Goal: Task Accomplishment & Management: Complete application form

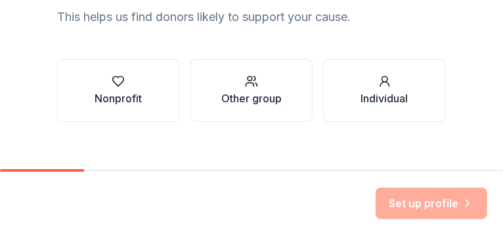
scroll to position [207, 0]
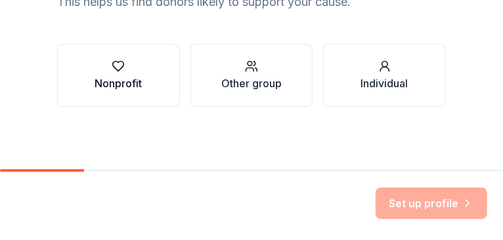
click at [129, 84] on div "Nonprofit" at bounding box center [118, 84] width 47 height 16
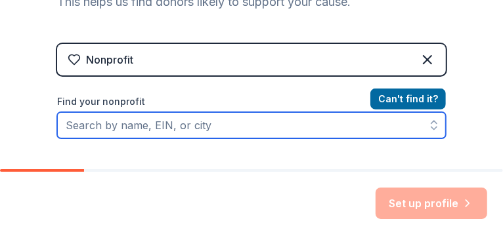
click at [237, 129] on input "Find your nonprofit" at bounding box center [251, 125] width 389 height 26
paste input "[US_EMPLOYER_IDENTIFICATION_NUMBER]"
type input "[US_EMPLOYER_IDENTIFICATION_NUMBER]"
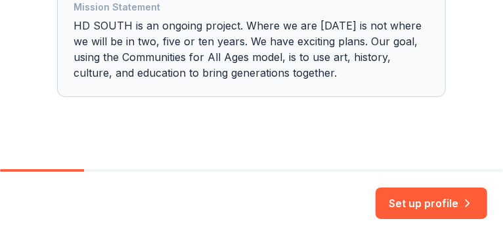
scroll to position [477, 0]
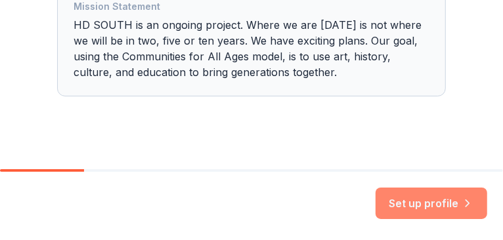
click at [434, 207] on button "Set up profile" at bounding box center [432, 204] width 112 height 32
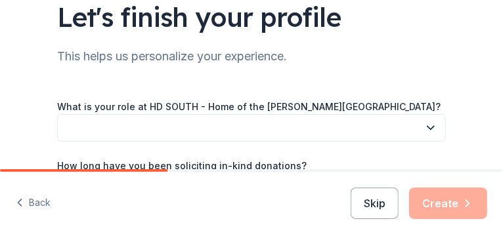
scroll to position [87, 0]
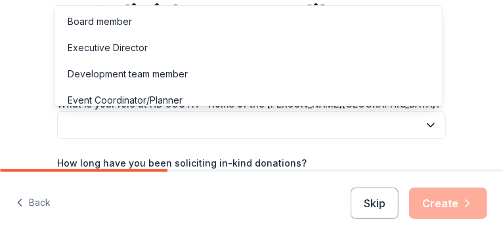
click at [88, 126] on button "button" at bounding box center [251, 126] width 389 height 28
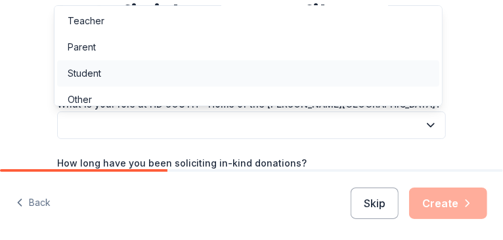
scroll to position [115, 0]
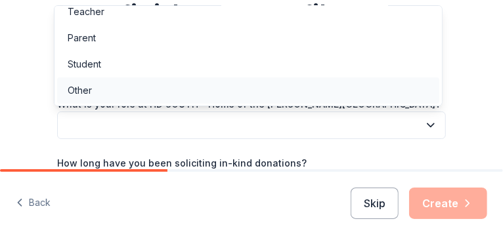
click at [121, 93] on div "Other" at bounding box center [248, 90] width 382 height 26
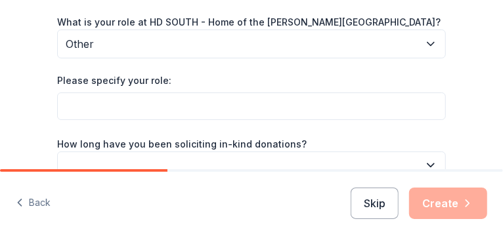
scroll to position [175, 0]
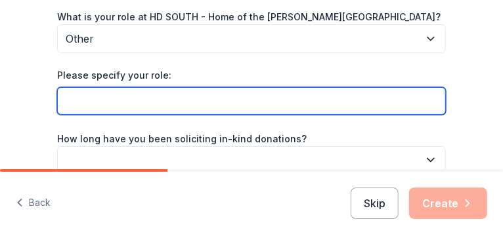
click at [93, 101] on input "Please specify your role:" at bounding box center [251, 101] width 389 height 28
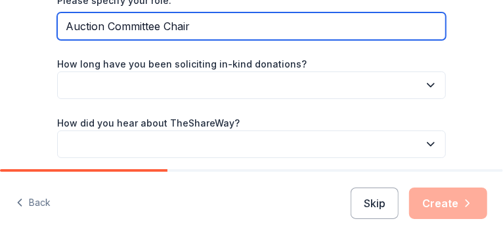
scroll to position [263, 0]
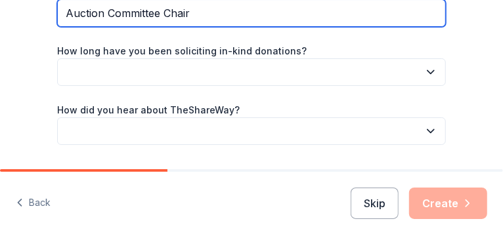
type input "Auction Committee Chair"
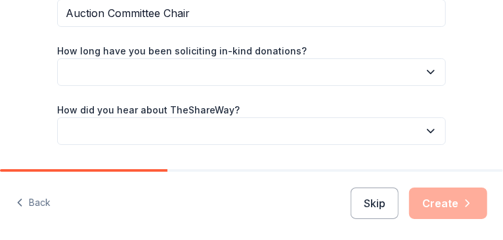
click at [429, 72] on icon "button" at bounding box center [430, 72] width 7 height 3
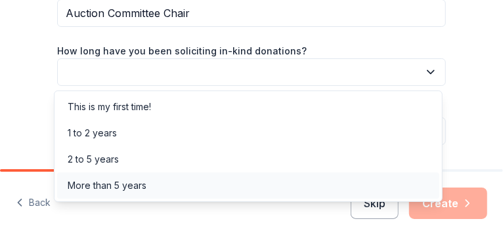
click at [133, 185] on div "More than 5 years" at bounding box center [107, 186] width 79 height 16
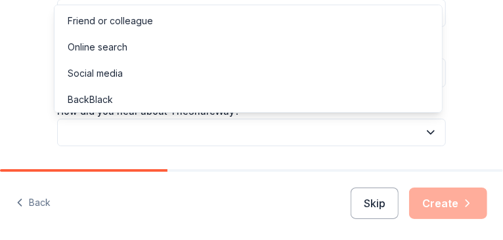
click at [89, 133] on button "button" at bounding box center [251, 133] width 389 height 28
click at [103, 50] on div "Online search" at bounding box center [98, 47] width 60 height 16
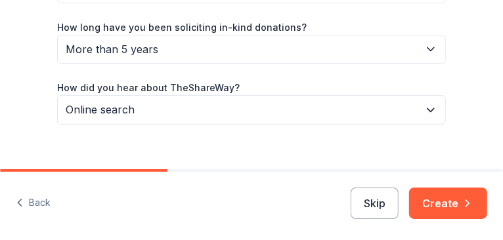
scroll to position [303, 0]
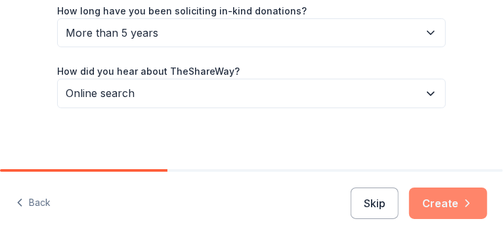
click at [433, 203] on button "Create" at bounding box center [448, 204] width 78 height 32
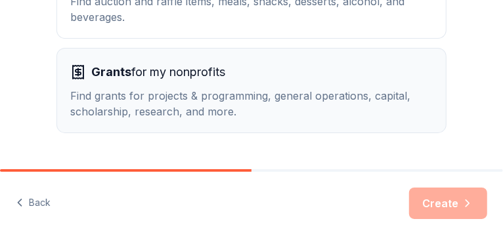
scroll to position [207, 0]
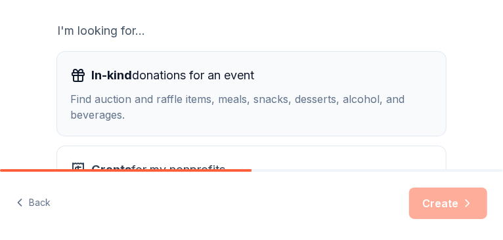
click at [104, 74] on span "In-kind" at bounding box center [111, 75] width 41 height 14
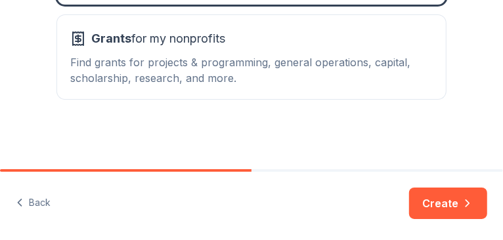
scroll to position [339, 0]
click at [438, 204] on button "Create" at bounding box center [448, 204] width 78 height 32
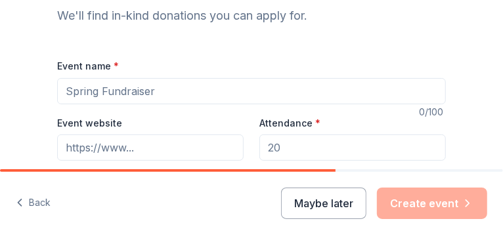
scroll to position [131, 0]
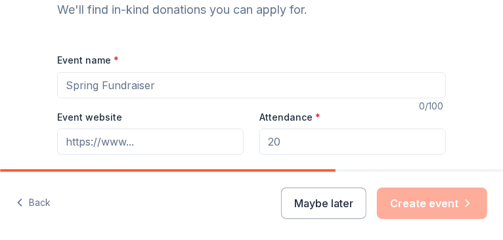
click at [107, 87] on input "Event name *" at bounding box center [251, 85] width 389 height 26
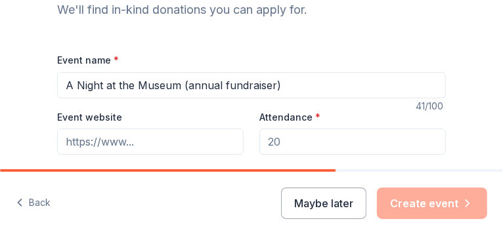
type input "A Night at the Museum (annual fundraiser)"
click at [144, 142] on input "Event website" at bounding box center [150, 142] width 186 height 26
click at [131, 141] on input "Event website" at bounding box center [150, 142] width 186 height 26
type input "[URL][DOMAIN_NAME]"
click at [282, 141] on input "Attendance *" at bounding box center [352, 142] width 186 height 26
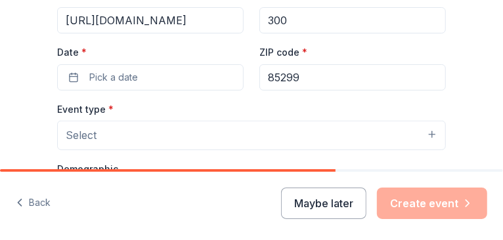
scroll to position [263, 0]
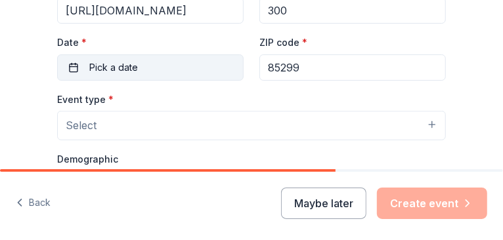
type input "300"
click at [93, 70] on span "Pick a date" at bounding box center [113, 68] width 49 height 16
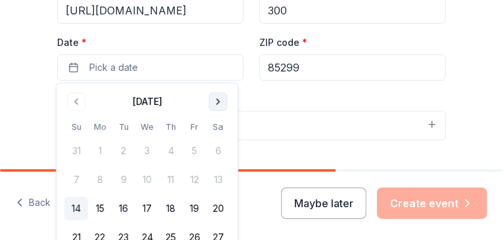
click at [213, 104] on button "Go to next month" at bounding box center [218, 102] width 18 height 18
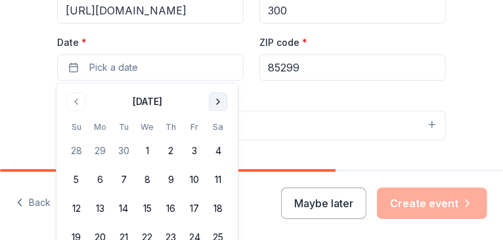
click at [213, 103] on button "Go to next month" at bounding box center [218, 102] width 18 height 18
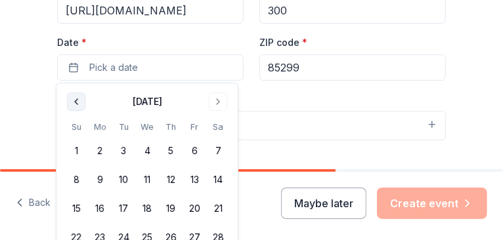
click at [78, 106] on button "Go to previous month" at bounding box center [76, 102] width 18 height 18
click at [216, 235] on button "28" at bounding box center [218, 238] width 24 height 24
click at [330, 91] on div "Event type * Select" at bounding box center [251, 115] width 389 height 49
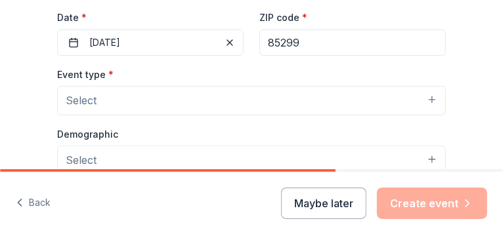
scroll to position [306, 0]
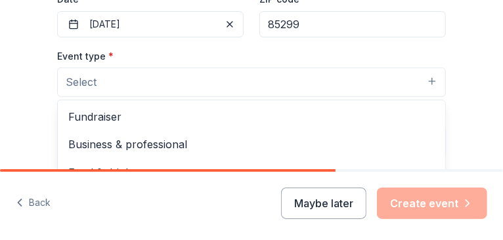
click at [429, 78] on button "Select" at bounding box center [251, 82] width 389 height 29
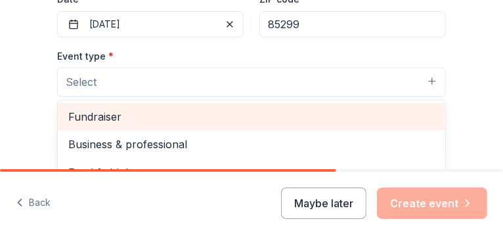
click at [102, 115] on span "Fundraiser" at bounding box center [251, 116] width 366 height 17
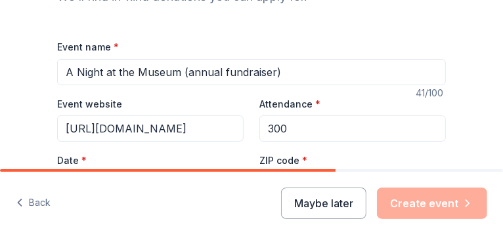
scroll to position [131, 0]
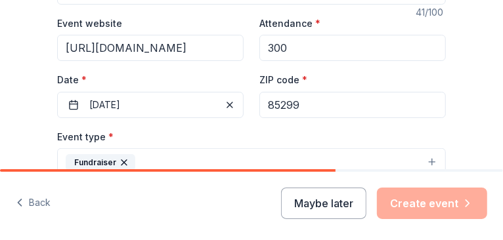
scroll to position [171, 0]
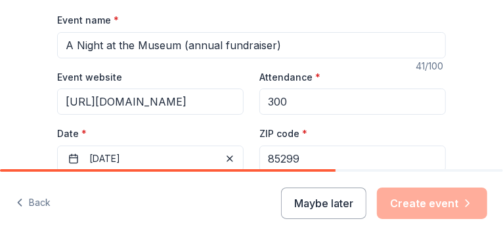
click at [276, 43] on input "A Night at the Museum (annual fundraiser)" at bounding box center [251, 45] width 389 height 26
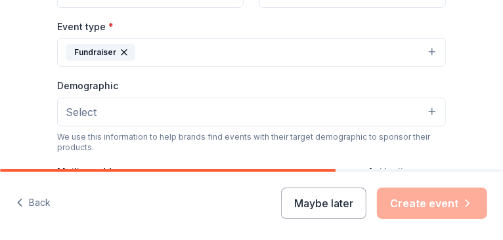
scroll to position [390, 0]
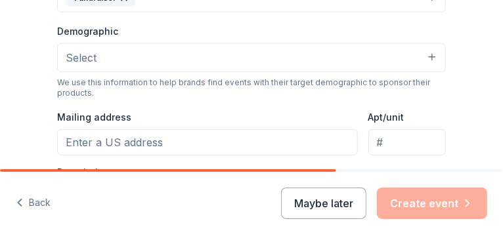
type input "A Night at the Museum"
click at [430, 55] on button "Select" at bounding box center [251, 57] width 389 height 29
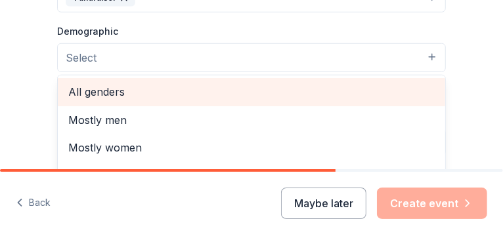
click at [224, 89] on span "All genders" at bounding box center [251, 91] width 366 height 17
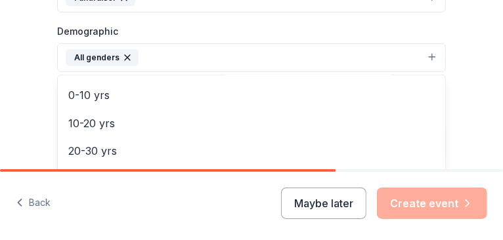
scroll to position [87, 0]
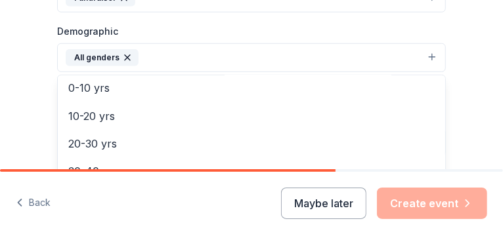
click at [464, 52] on div "Tell us about your event. We'll find in-kind donations you can apply for. Event…" at bounding box center [251, 40] width 503 height 860
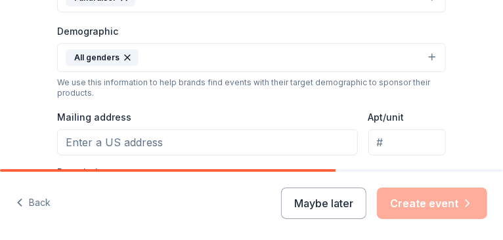
click at [167, 84] on div "We use this information to help brands find events with their target demographi…" at bounding box center [251, 87] width 389 height 21
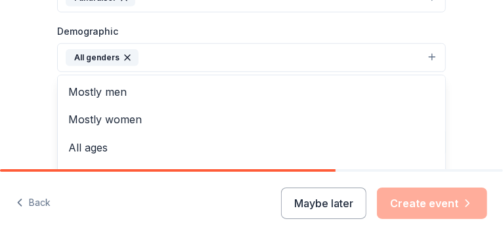
click at [427, 52] on button "All genders" at bounding box center [251, 57] width 389 height 29
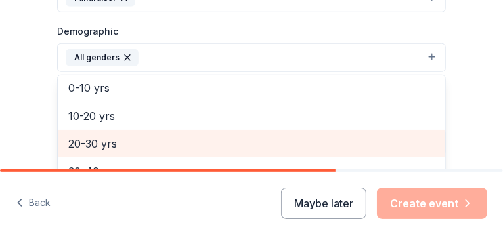
scroll to position [131, 0]
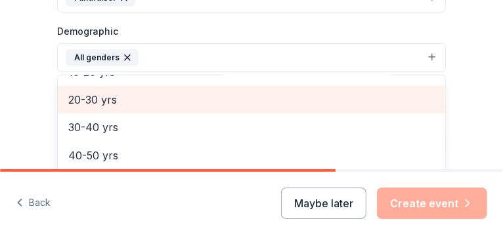
click at [137, 106] on span "20-30 yrs" at bounding box center [251, 99] width 366 height 17
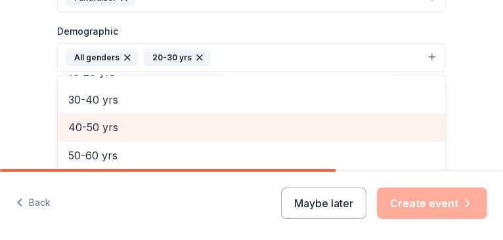
click at [135, 127] on span "40-50 yrs" at bounding box center [251, 127] width 366 height 17
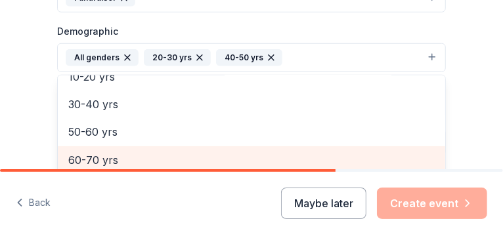
scroll to position [392, 0]
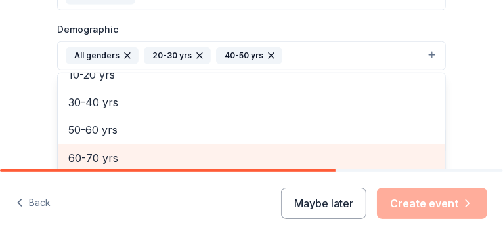
click at [125, 155] on span "60-70 yrs" at bounding box center [251, 158] width 366 height 17
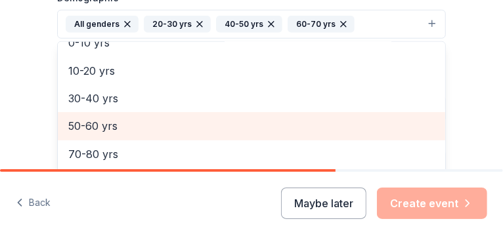
scroll to position [436, 0]
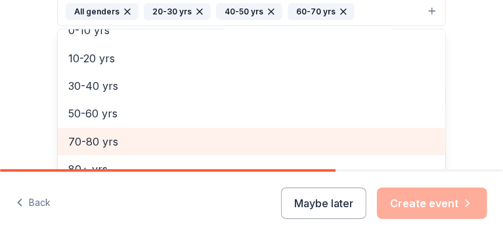
click at [111, 142] on span "70-80 yrs" at bounding box center [251, 141] width 366 height 17
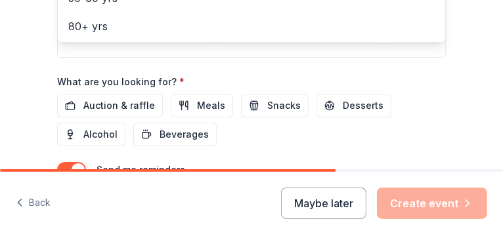
scroll to position [608, 0]
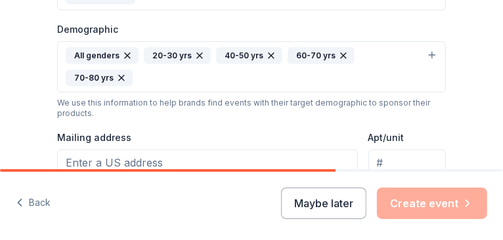
scroll to position [405, 0]
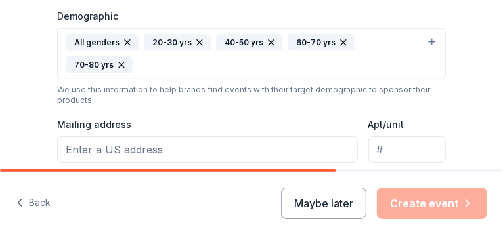
click at [223, 137] on input "Mailing address" at bounding box center [207, 150] width 301 height 26
type input "PO Box 1484"
type input "[STREET_ADDRESS][PERSON_NAME]"
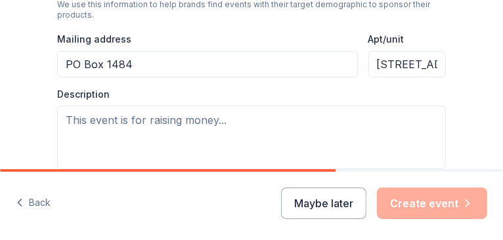
scroll to position [492, 0]
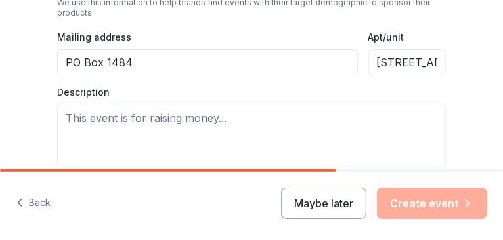
drag, startPoint x: 376, startPoint y: 39, endPoint x: 390, endPoint y: 39, distance: 14.5
click at [392, 49] on input "[STREET_ADDRESS][PERSON_NAME]" at bounding box center [406, 62] width 77 height 26
drag, startPoint x: 374, startPoint y: 39, endPoint x: 464, endPoint y: 41, distance: 90.0
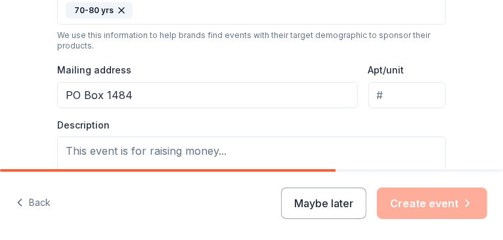
scroll to position [448, 0]
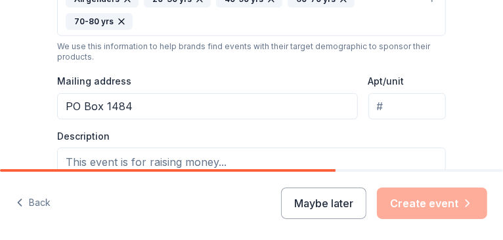
click at [148, 93] on input "PO Box 1484" at bounding box center [207, 106] width 301 height 26
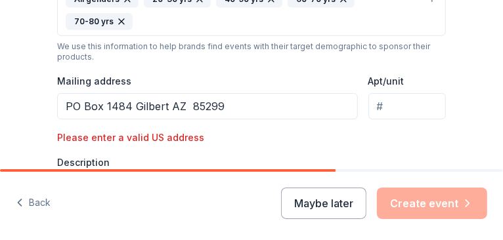
scroll to position [492, 0]
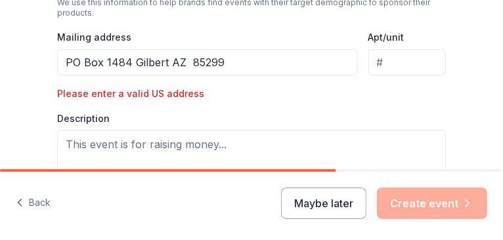
click at [133, 49] on input "PO Box 1484 Gilbert AZ 85299" at bounding box center [207, 62] width 301 height 26
click at [199, 80] on div "Event type * Fundraiser Demographic All genders 20-30 yrs 40-50 yrs 60-70 yrs 7…" at bounding box center [251, 27] width 389 height 333
click at [126, 49] on input "PO Box 1484 Gilbert AZ 85299" at bounding box center [207, 62] width 301 height 26
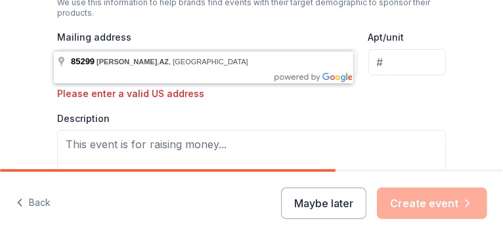
click at [182, 49] on input "[GEOGRAPHIC_DATA]" at bounding box center [207, 62] width 301 height 26
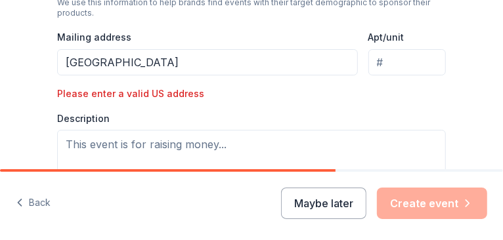
click at [182, 112] on div "Description" at bounding box center [251, 153] width 389 height 82
click at [146, 86] on div "Please enter a valid US address" at bounding box center [150, 94] width 186 height 16
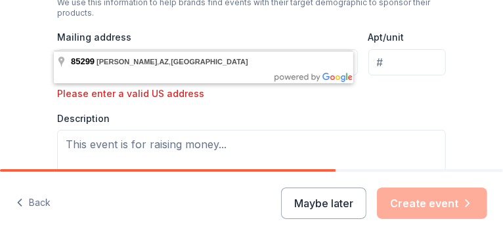
drag, startPoint x: 62, startPoint y: 35, endPoint x: 299, endPoint y: 24, distance: 236.6
click at [299, 49] on input "[GEOGRAPHIC_DATA]" at bounding box center [207, 62] width 301 height 26
drag, startPoint x: 214, startPoint y: 36, endPoint x: 256, endPoint y: 35, distance: 42.0
click at [256, 49] on input "[GEOGRAPHIC_DATA]" at bounding box center [207, 62] width 301 height 26
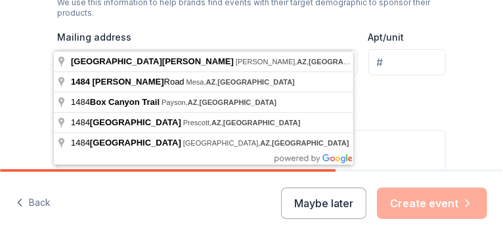
click at [128, 49] on input "PO Box 1484 Gilbert, [GEOGRAPHIC_DATA], [GEOGRAPHIC_DATA]" at bounding box center [207, 62] width 301 height 26
paste input "85299"
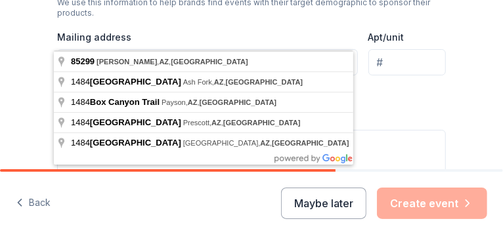
click at [81, 49] on input "PO Box 1484 85299Gilbert, [GEOGRAPHIC_DATA], [GEOGRAPHIC_DATA]" at bounding box center [207, 62] width 301 height 26
click at [61, 49] on input "PO Box 1484 85299Gilbert, [GEOGRAPHIC_DATA], [GEOGRAPHIC_DATA]" at bounding box center [207, 62] width 301 height 26
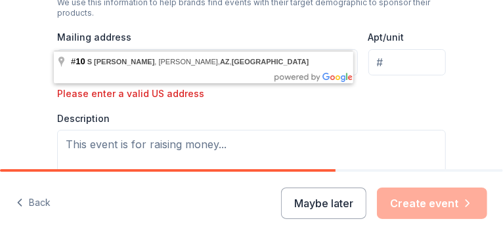
drag, startPoint x: 219, startPoint y: 35, endPoint x: 236, endPoint y: 35, distance: 17.1
click at [236, 49] on input "[STREET_ADDRESS][PERSON_NAME]" at bounding box center [207, 62] width 301 height 26
drag, startPoint x: 212, startPoint y: 37, endPoint x: 246, endPoint y: 39, distance: 34.2
click at [246, 49] on input "[STREET_ADDRESS][PERSON_NAME]" at bounding box center [207, 62] width 301 height 26
drag, startPoint x: 273, startPoint y: 35, endPoint x: 305, endPoint y: 39, distance: 31.8
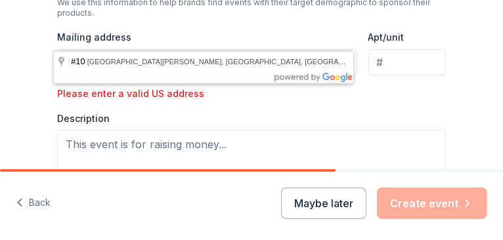
click at [305, 49] on input "10 [PERSON_NAME] (PO Box 1484) [GEOGRAPHIC_DATA], [GEOGRAPHIC_DATA], [GEOGRAPHI…" at bounding box center [207, 62] width 301 height 26
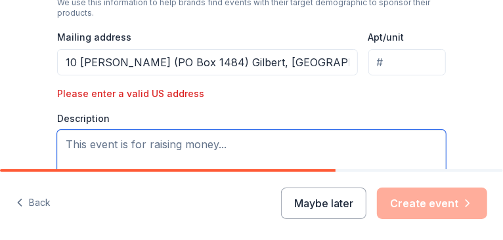
click at [157, 130] on textarea at bounding box center [251, 162] width 389 height 64
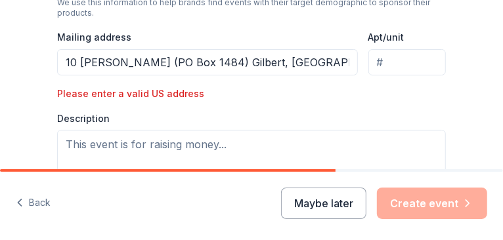
click at [267, 49] on input "10 [PERSON_NAME] (PO Box 1484) Gilbert, [GEOGRAPHIC_DATA], 85299-1484" at bounding box center [207, 62] width 301 height 26
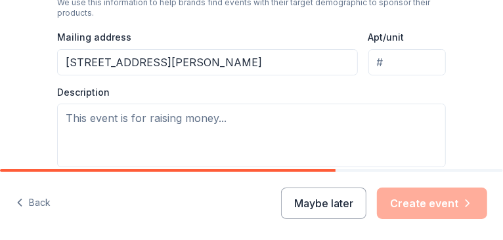
click at [64, 49] on input "[STREET_ADDRESS][PERSON_NAME]" at bounding box center [207, 62] width 301 height 26
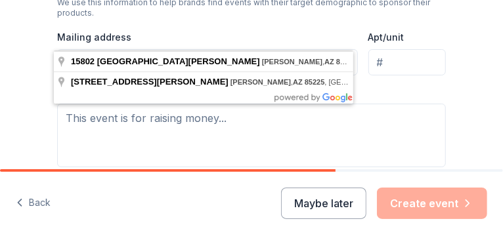
drag, startPoint x: 65, startPoint y: 37, endPoint x: 330, endPoint y: 36, distance: 264.6
click at [330, 49] on input "[STREET_ADDRESS][PERSON_NAME]" at bounding box center [207, 62] width 301 height 26
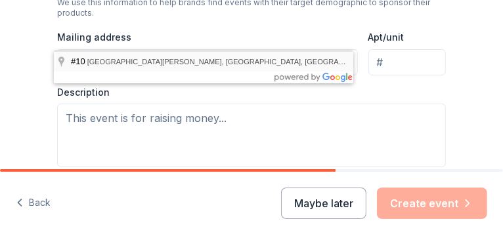
drag, startPoint x: 100, startPoint y: 46, endPoint x: 98, endPoint y: 56, distance: 10.6
click at [100, 49] on input "[STREET_ADDRESS][PERSON_NAME]" at bounding box center [207, 62] width 301 height 26
type input "[STREET_ADDRESS][PERSON_NAME]"
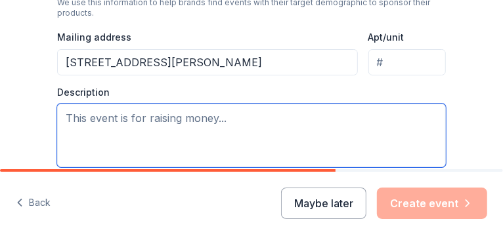
click at [94, 106] on textarea at bounding box center [251, 136] width 389 height 64
click at [64, 104] on textarea at bounding box center [251, 136] width 389 height 64
paste textarea "The [PERSON_NAME] Historical Society is hosting its 14th annual signature fundr…"
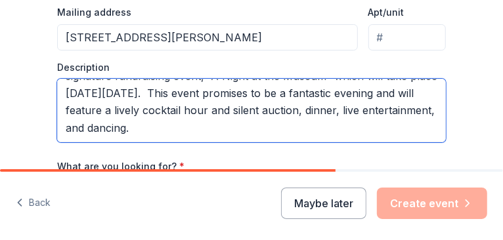
scroll to position [536, 0]
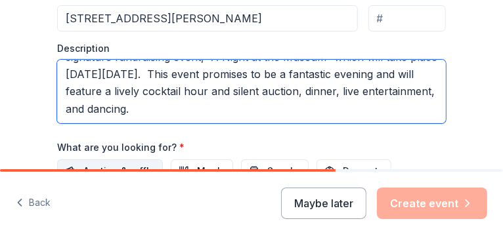
type textarea "The [PERSON_NAME] Historical Society is hosting its 14th annual signature fundr…"
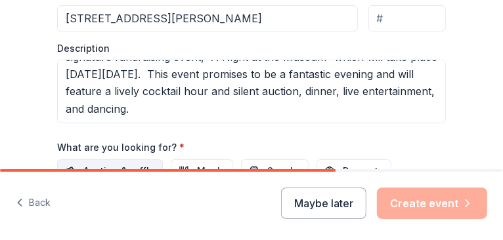
click at [96, 164] on span "Auction & raffle" at bounding box center [119, 172] width 72 height 16
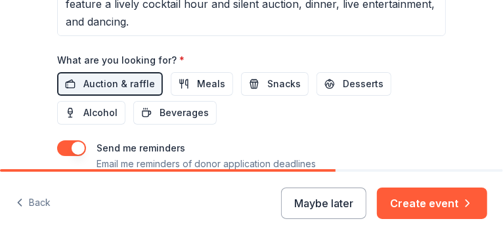
scroll to position [668, 0]
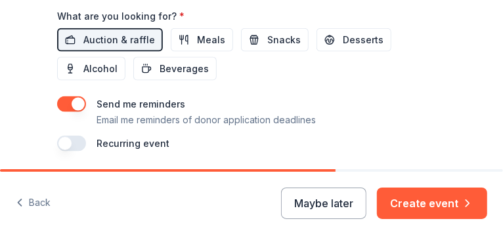
click at [62, 136] on button "button" at bounding box center [71, 144] width 29 height 16
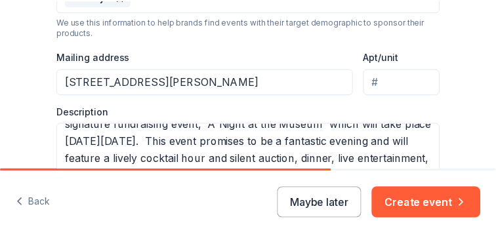
scroll to position [0, 0]
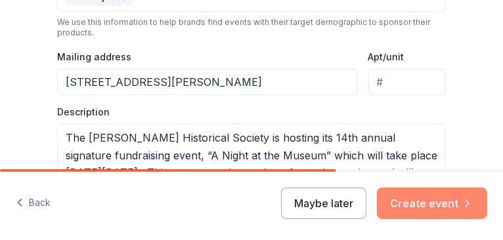
click at [412, 202] on button "Create event" at bounding box center [432, 204] width 110 height 32
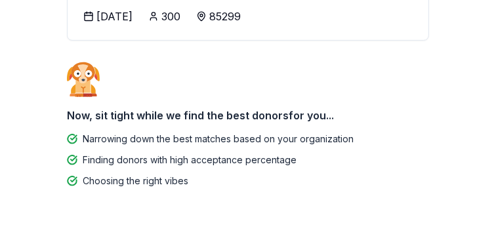
scroll to position [306, 0]
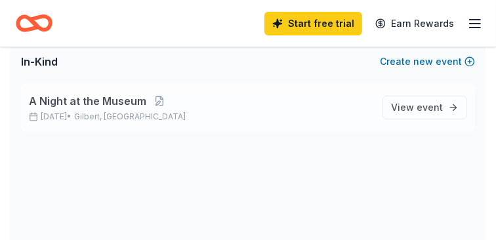
scroll to position [87, 0]
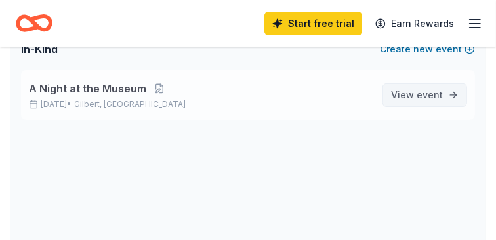
click at [446, 93] on link "View event" at bounding box center [425, 95] width 85 height 24
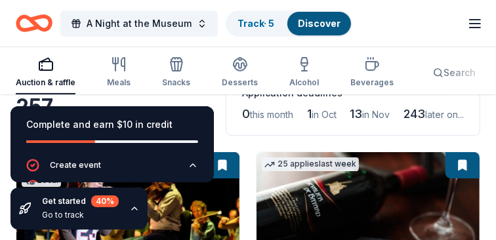
click at [306, 121] on div "0 this month 1 in Oct 13 in Nov 243 later on..." at bounding box center [353, 114] width 222 height 21
click at [471, 25] on icon "button" at bounding box center [476, 24] width 16 height 16
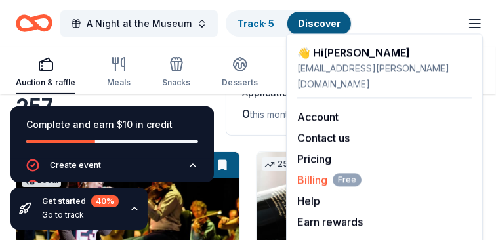
click at [310, 172] on span "Billing Free" at bounding box center [329, 180] width 64 height 16
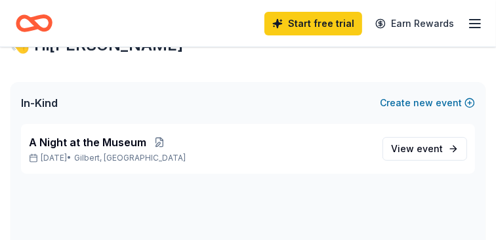
scroll to position [43, 0]
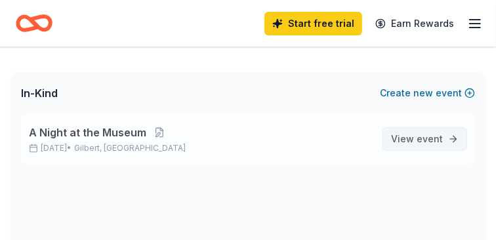
click at [413, 139] on span "View event" at bounding box center [417, 139] width 52 height 16
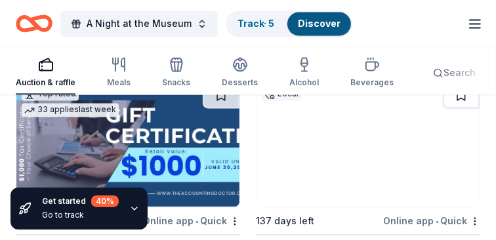
scroll to position [1007, 0]
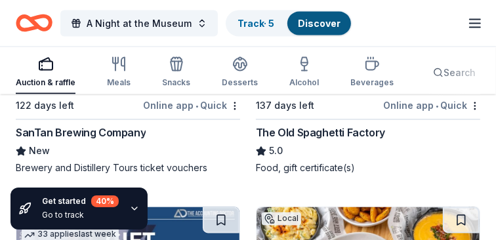
click at [479, 24] on icon "button" at bounding box center [476, 24] width 16 height 16
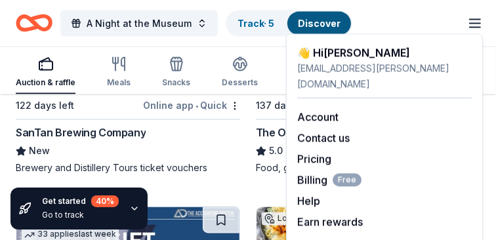
drag, startPoint x: 334, startPoint y: 121, endPoint x: 370, endPoint y: 112, distance: 36.6
click at [370, 112] on div "Account Contact us Pricing Billing Free Help Earn rewards" at bounding box center [384, 169] width 175 height 142
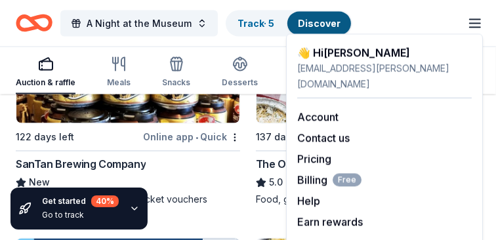
scroll to position [963, 0]
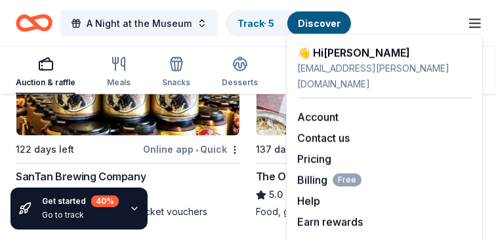
click at [480, 24] on icon "button" at bounding box center [476, 24] width 16 height 16
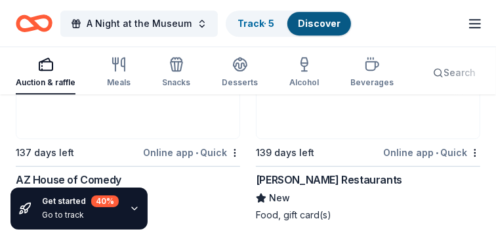
scroll to position [1751, 0]
